Goal: Check status: Check status

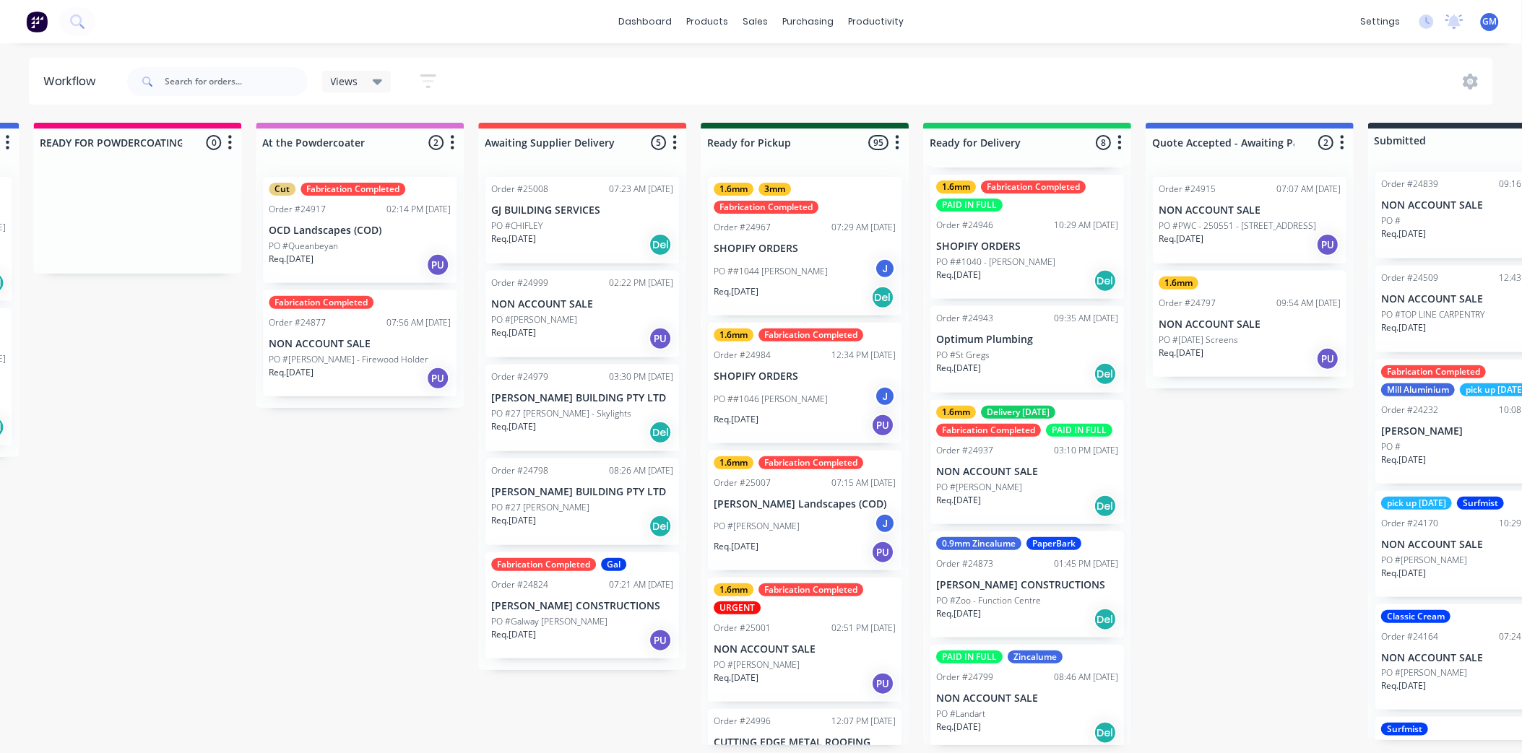
scroll to position [0, 1130]
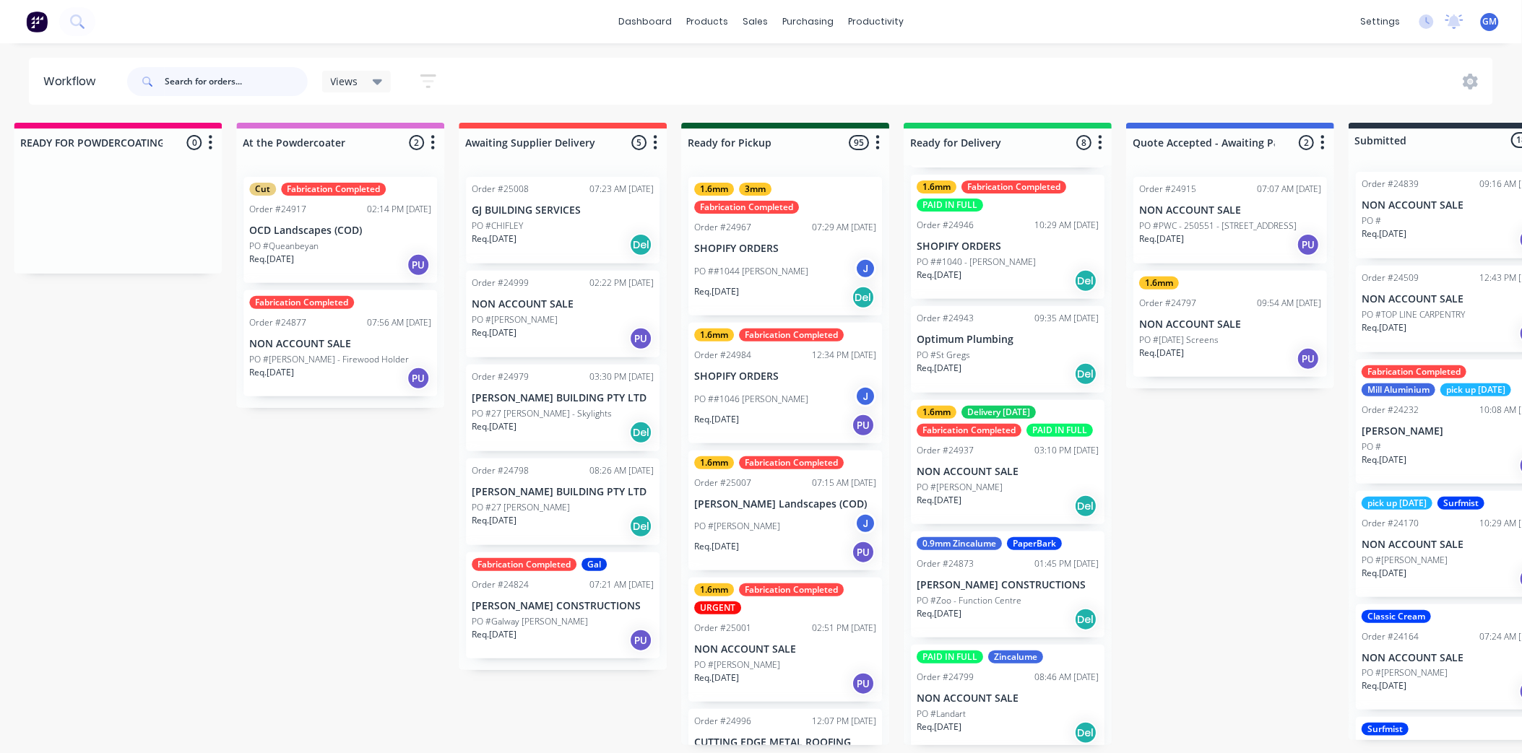
click at [192, 75] on input "text" at bounding box center [236, 81] width 143 height 29
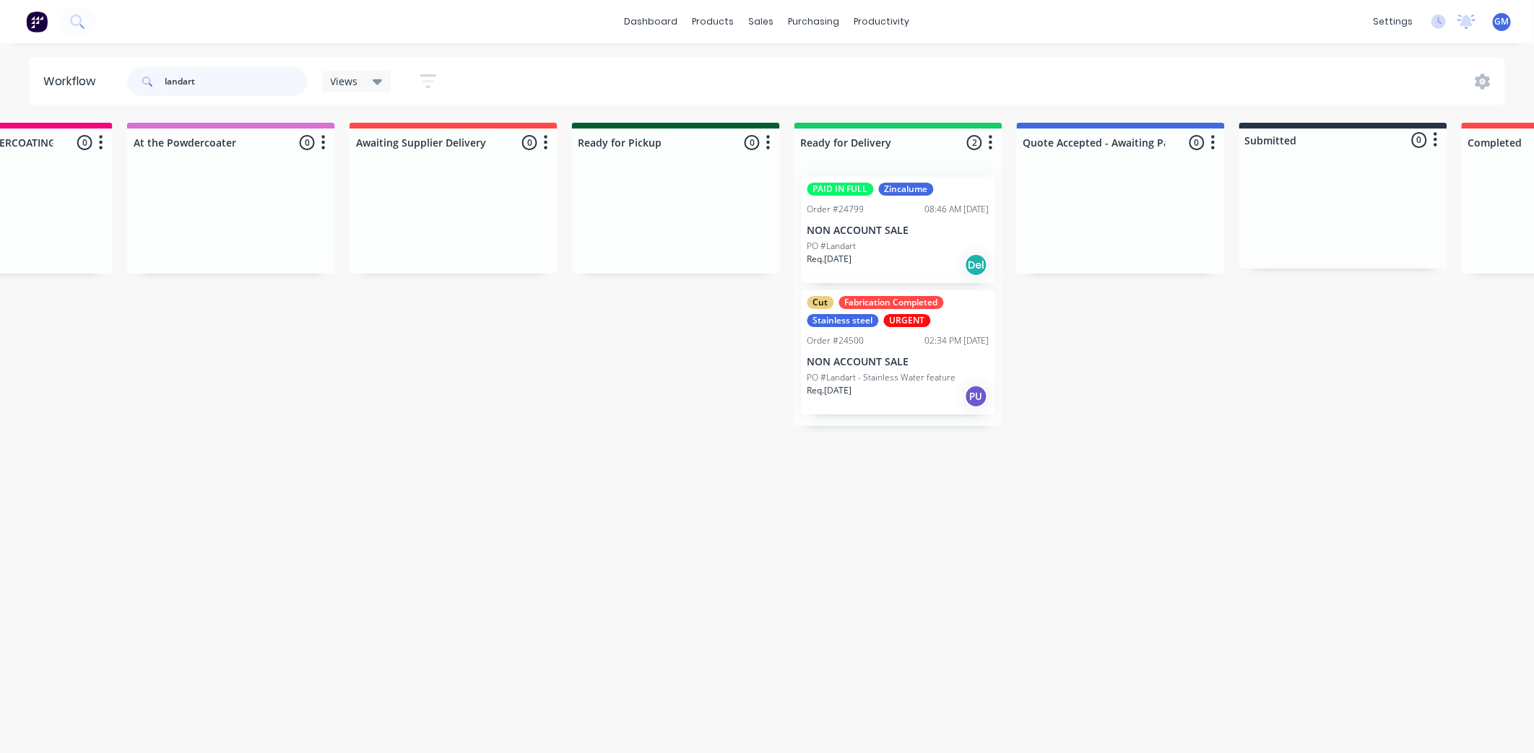
scroll to position [0, 1296]
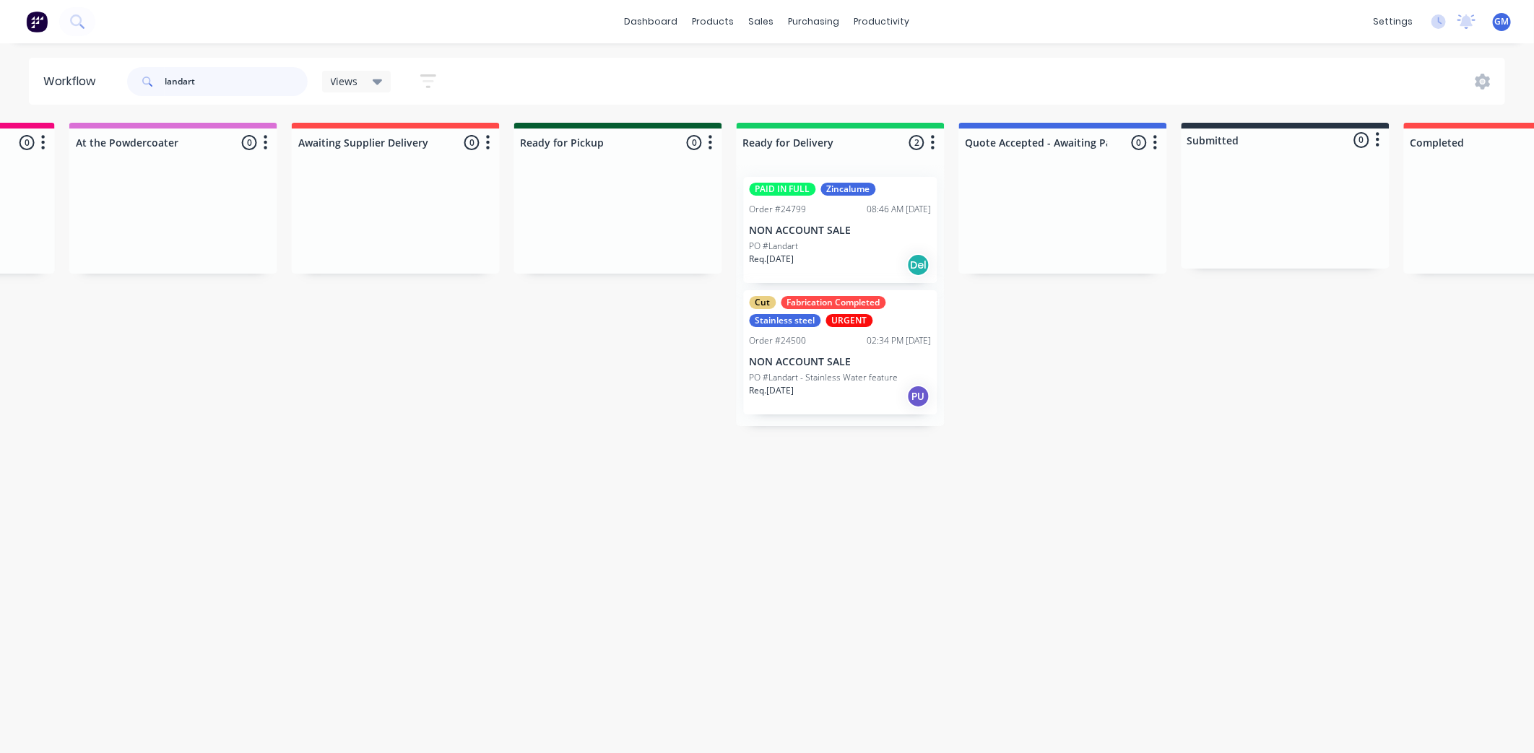
type input "landart"
click at [840, 240] on div "PO #Landart" at bounding box center [841, 246] width 182 height 13
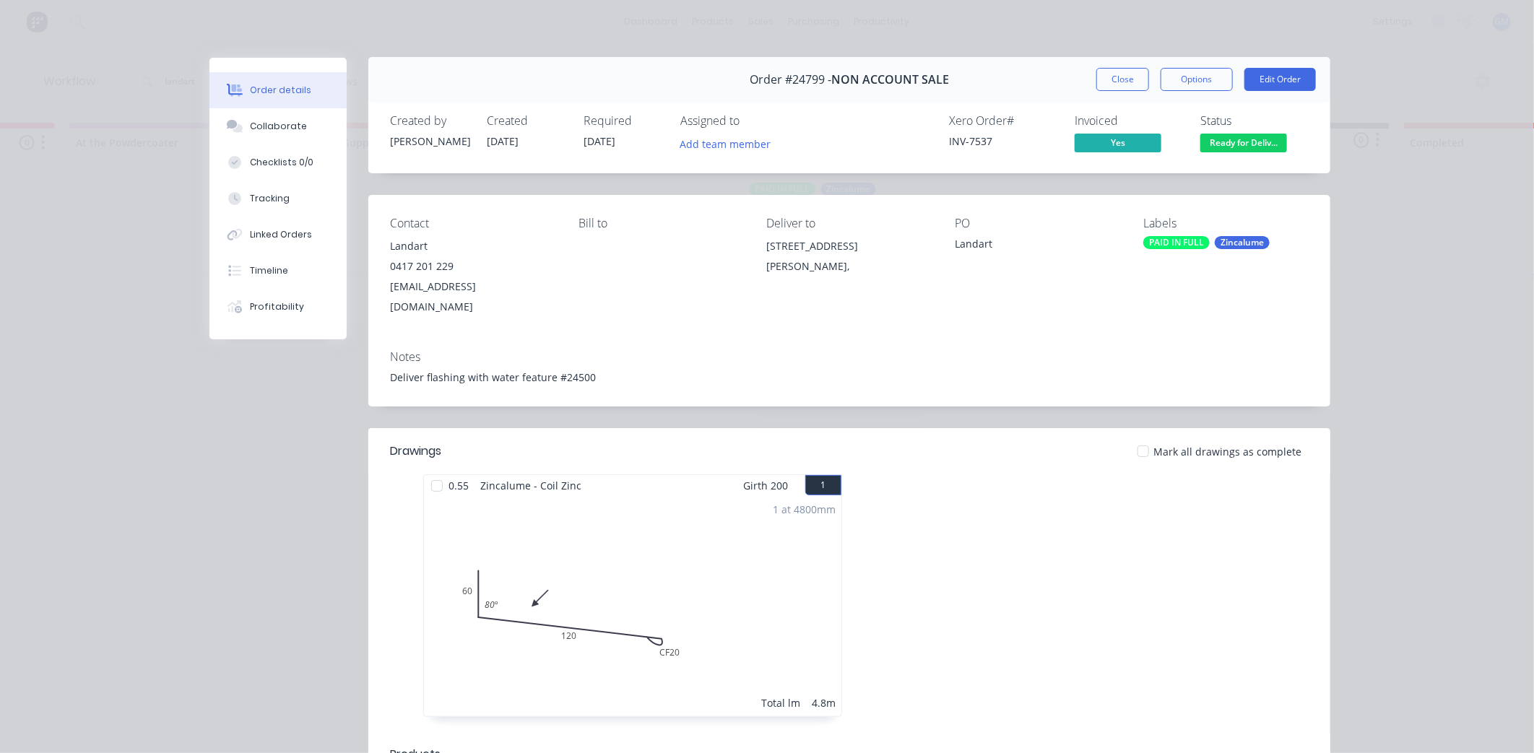
scroll to position [0, 0]
click at [1120, 78] on button "Close" at bounding box center [1122, 80] width 53 height 23
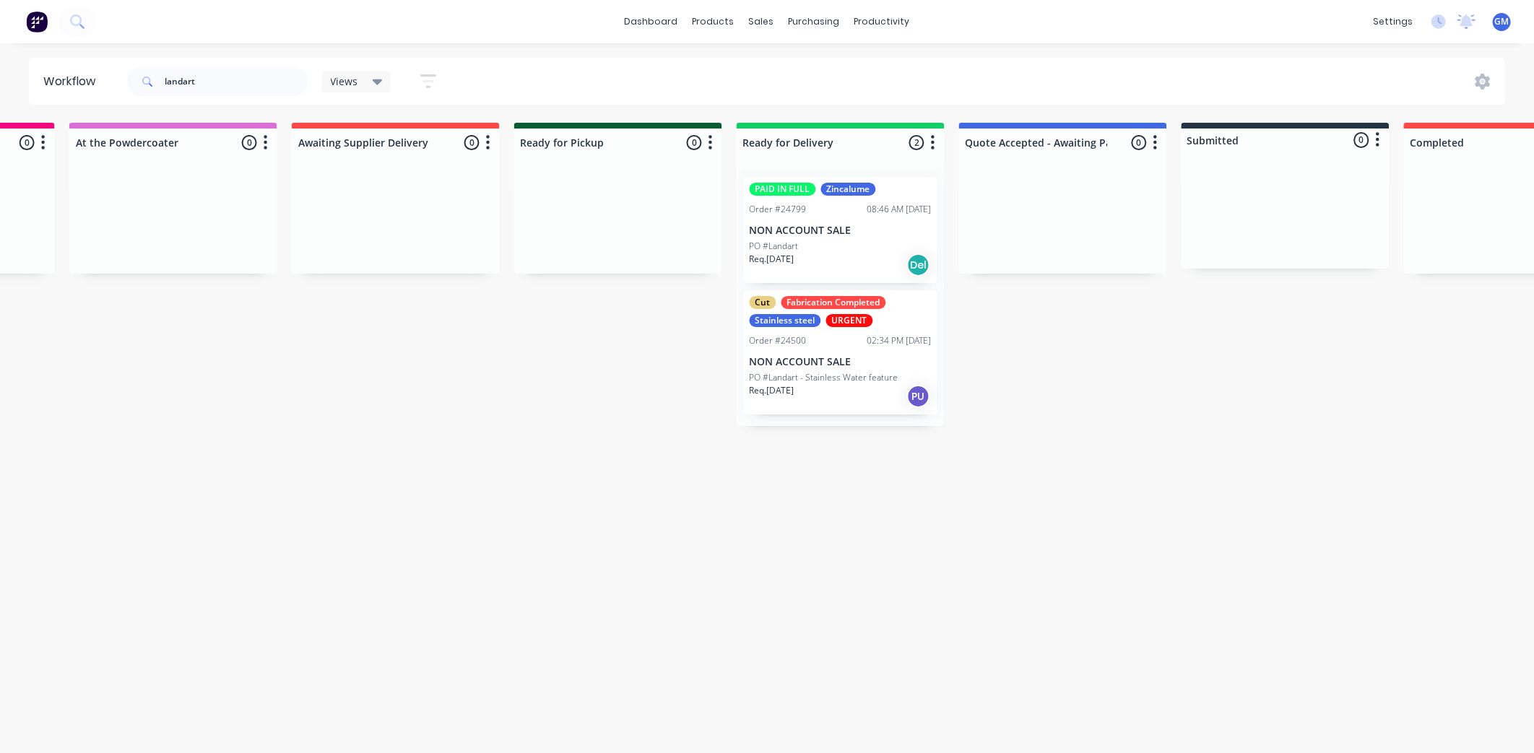
click at [833, 359] on p "NON ACCOUNT SALE" at bounding box center [841, 362] width 182 height 12
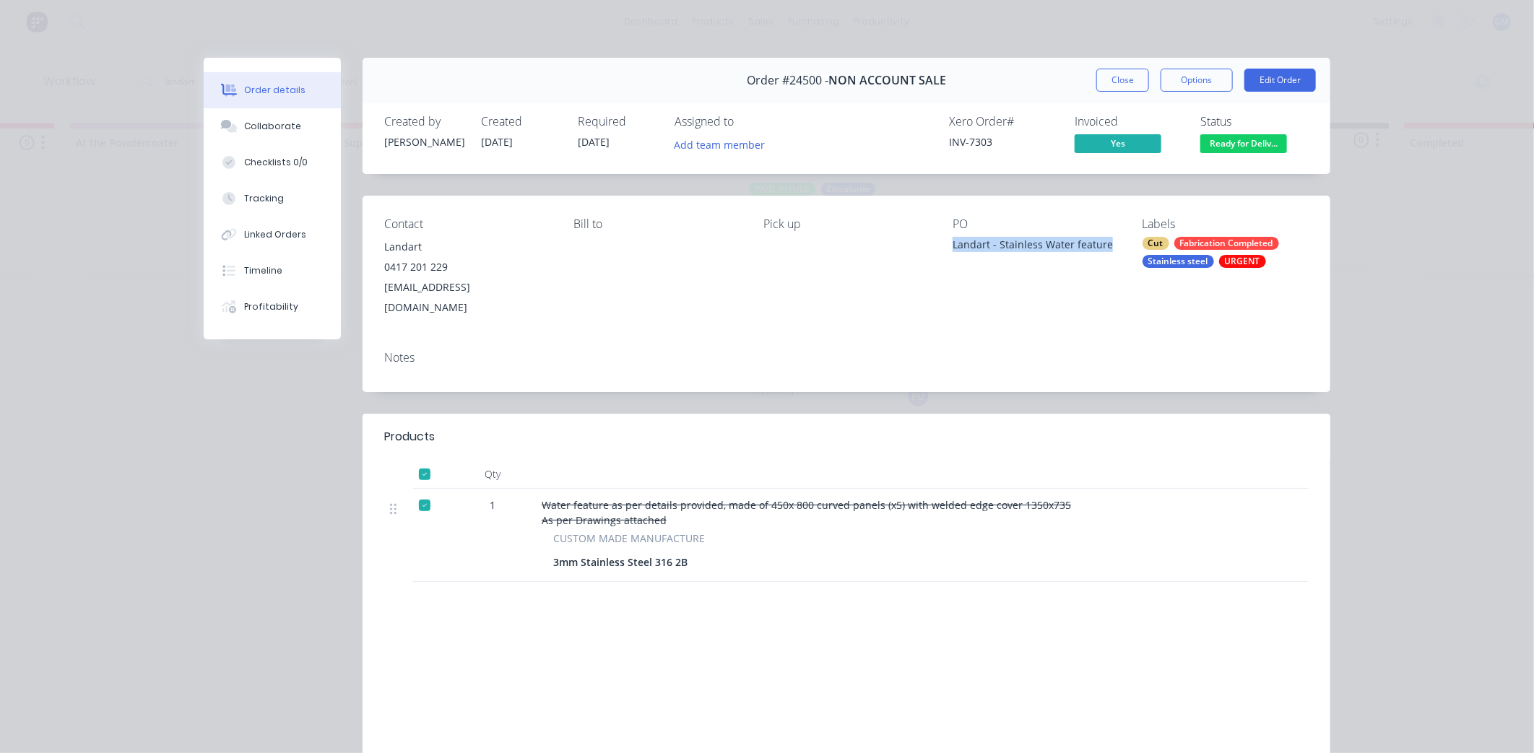
drag, startPoint x: 943, startPoint y: 242, endPoint x: 1108, endPoint y: 253, distance: 165.1
click at [1108, 253] on div "Contact Landart [PHONE_NUMBER] [EMAIL_ADDRESS][DOMAIN_NAME] Bill to Pick up PO …" at bounding box center [847, 268] width 968 height 144
drag, startPoint x: 1108, startPoint y: 253, endPoint x: 1045, endPoint y: 306, distance: 82.0
click at [1045, 306] on div "Contact Landart [PHONE_NUMBER] [EMAIL_ADDRESS][DOMAIN_NAME] Bill to Pick up PO …" at bounding box center [847, 268] width 968 height 144
click at [1114, 74] on button "Close" at bounding box center [1122, 80] width 53 height 23
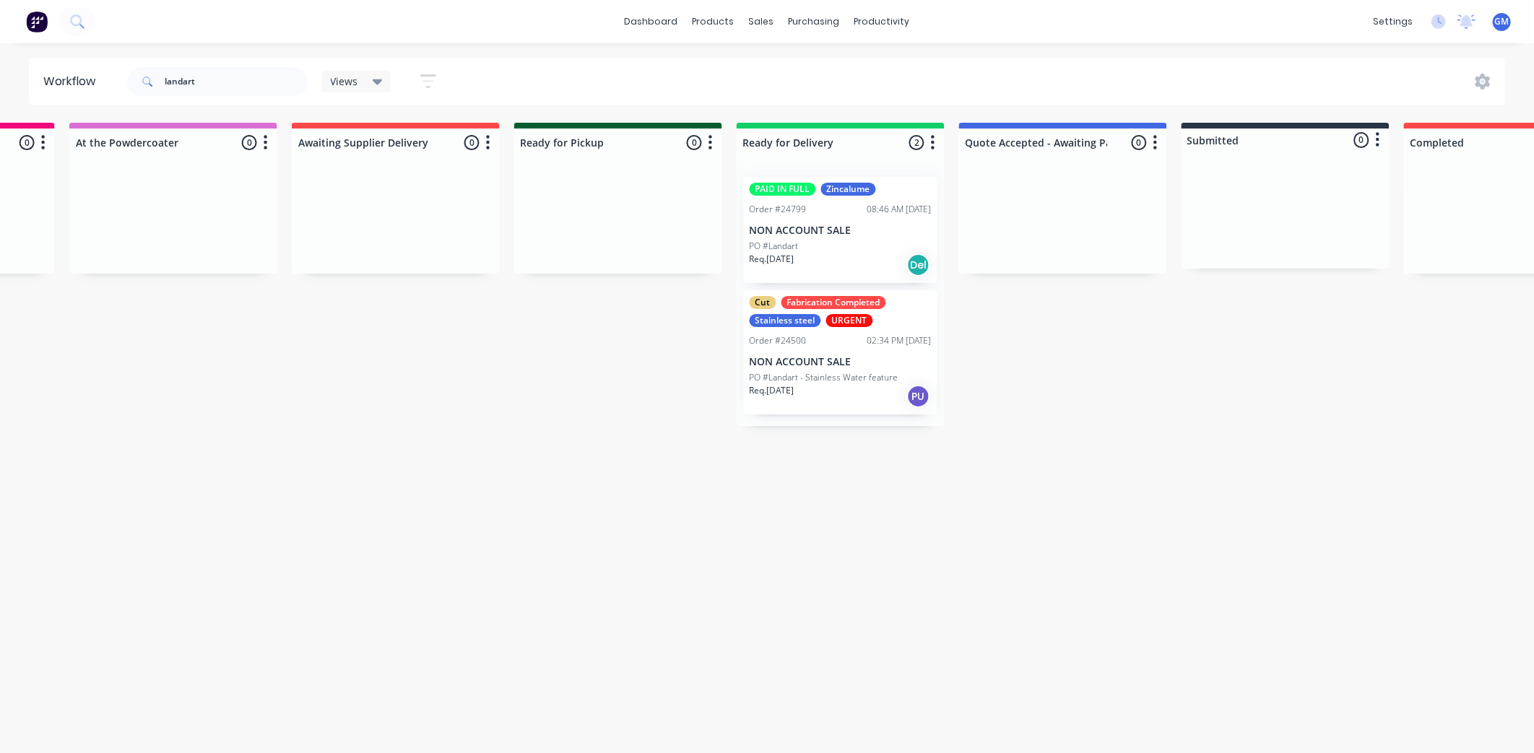
click at [833, 244] on div "PO #Landart" at bounding box center [841, 246] width 182 height 13
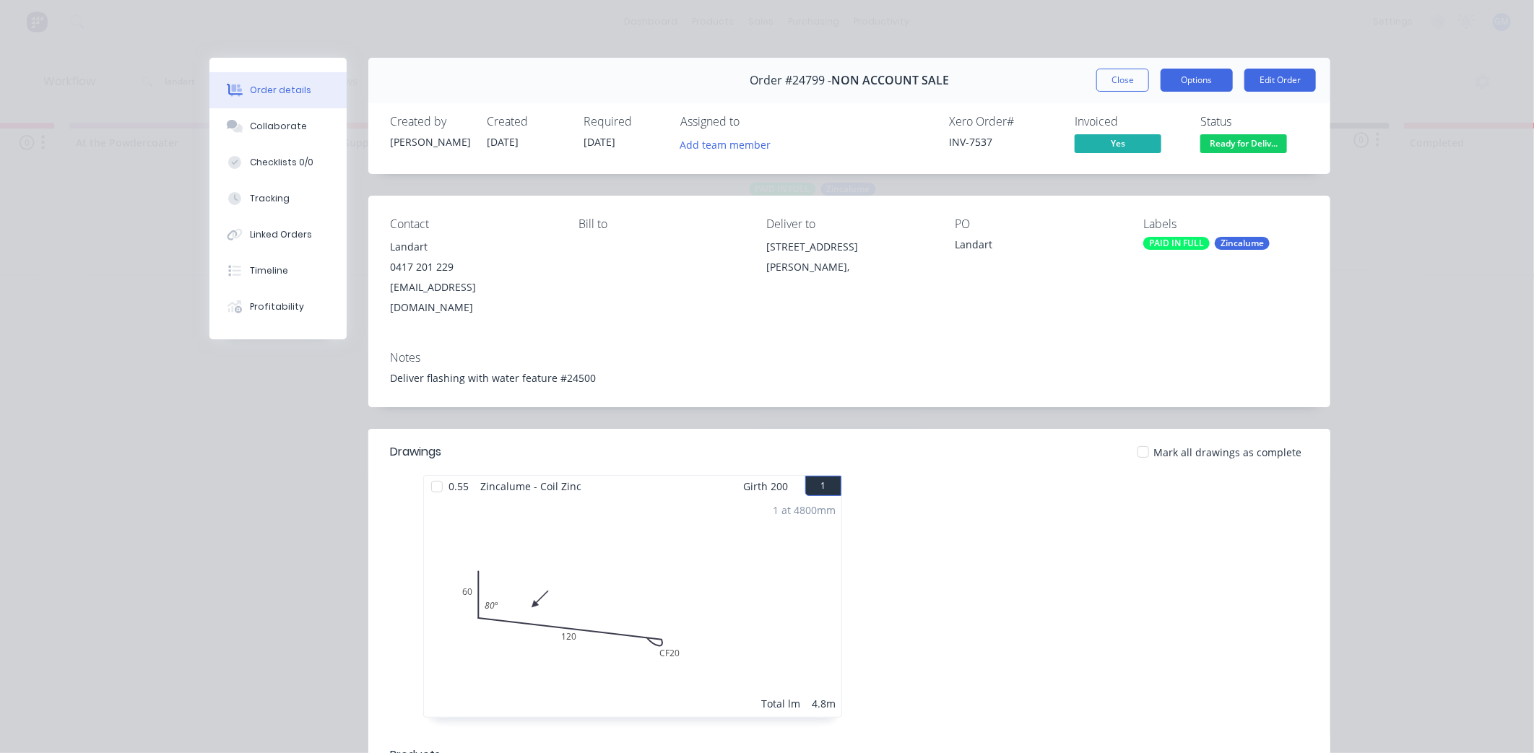
click at [1193, 78] on button "Options" at bounding box center [1197, 80] width 72 height 23
click at [1145, 168] on div "Delivery Docket" at bounding box center [1157, 175] width 126 height 21
click at [1117, 174] on div "Standard" at bounding box center [1157, 175] width 126 height 21
